Goal: Information Seeking & Learning: Learn about a topic

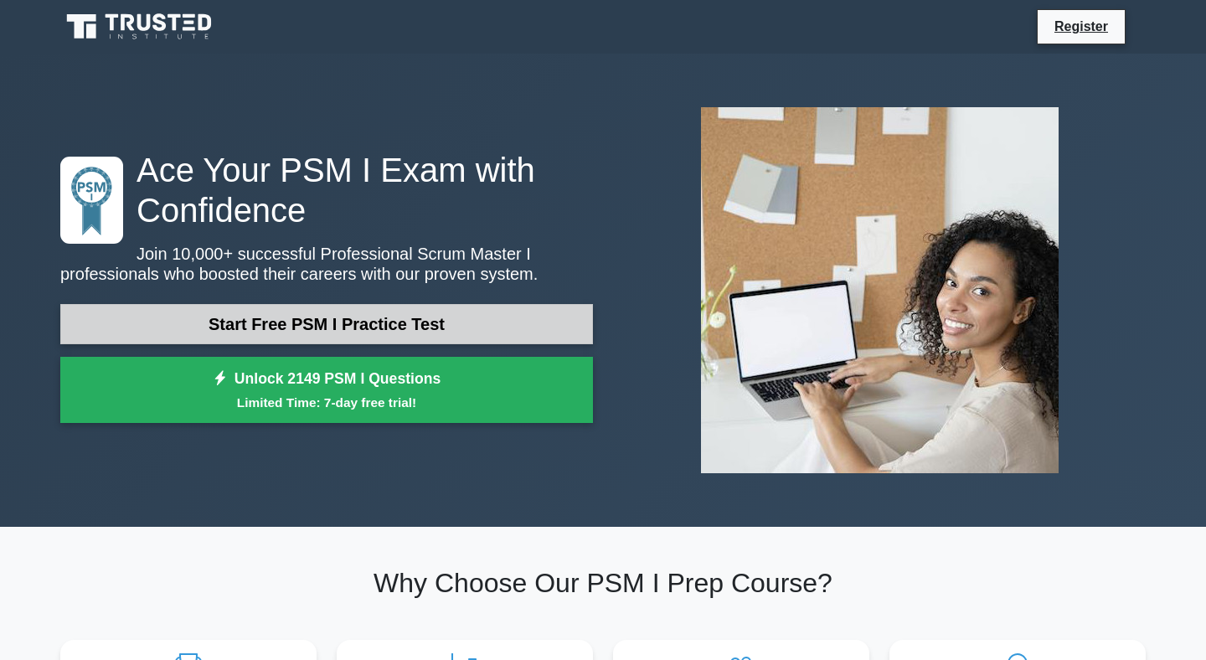
click at [360, 317] on link "Start Free PSM I Practice Test" at bounding box center [326, 324] width 533 height 40
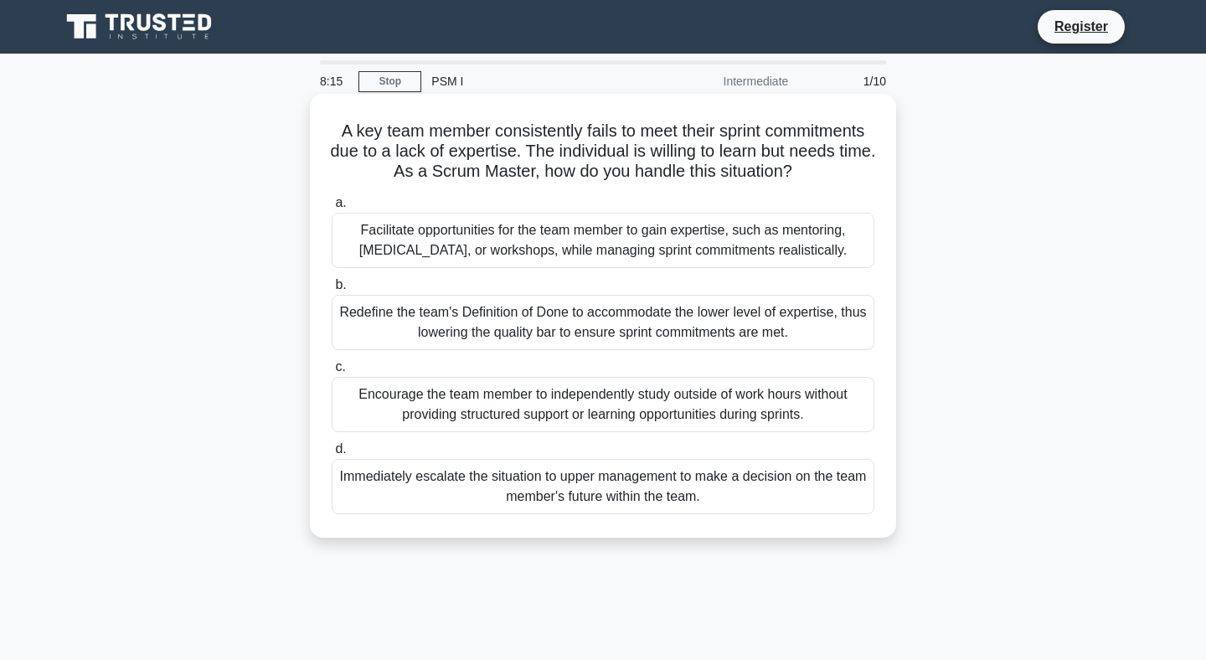
click at [543, 235] on div "Facilitate opportunities for the team member to gain expertise, such as mentori…" at bounding box center [603, 240] width 543 height 55
click at [332, 209] on input "a. Facilitate opportunities for the team member to gain expertise, such as ment…" at bounding box center [332, 203] width 0 height 11
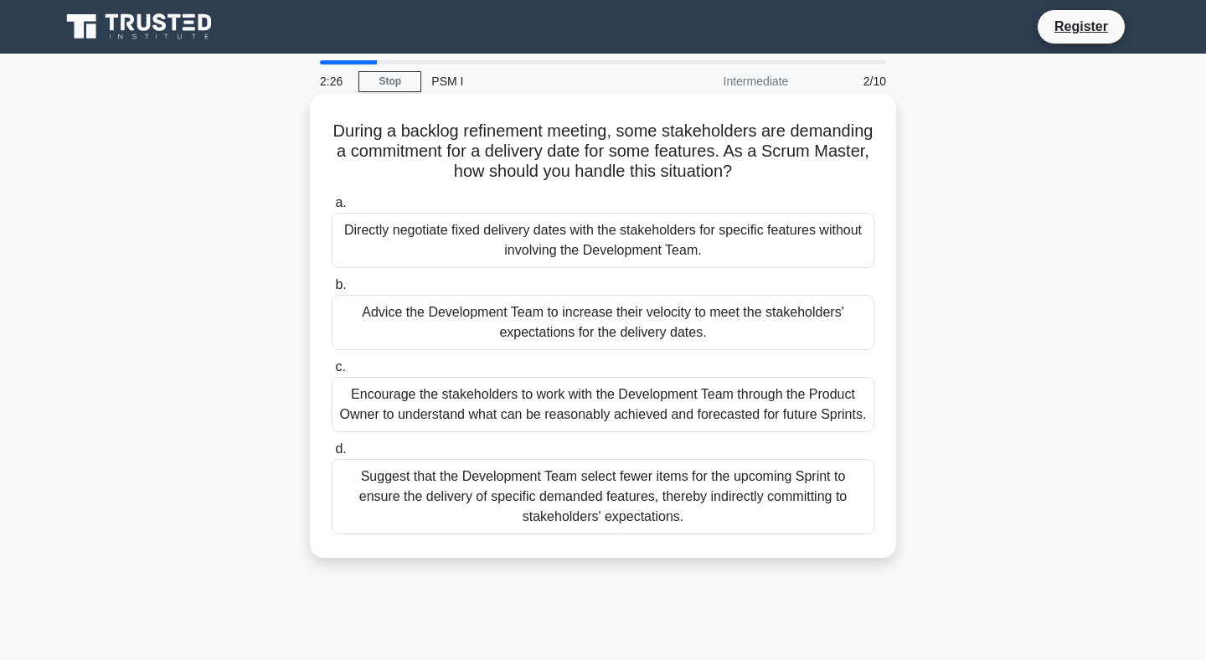
click at [517, 404] on div "Encourage the stakeholders to work with the Development Team through the Produc…" at bounding box center [603, 404] width 543 height 55
click at [332, 373] on input "c. Encourage the stakeholders to work with the Development Team through the Pro…" at bounding box center [332, 367] width 0 height 11
